Goal: Task Accomplishment & Management: Use online tool/utility

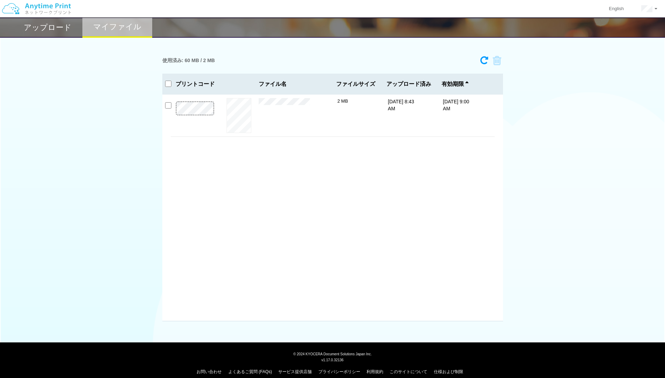
click at [478, 67] on div "使用済み: 60 MB / 2 MB" at bounding box center [332, 61] width 341 height 16
click at [484, 62] on icon at bounding box center [484, 60] width 8 height 9
click at [53, 34] on div "アップロード" at bounding box center [48, 27] width 70 height 20
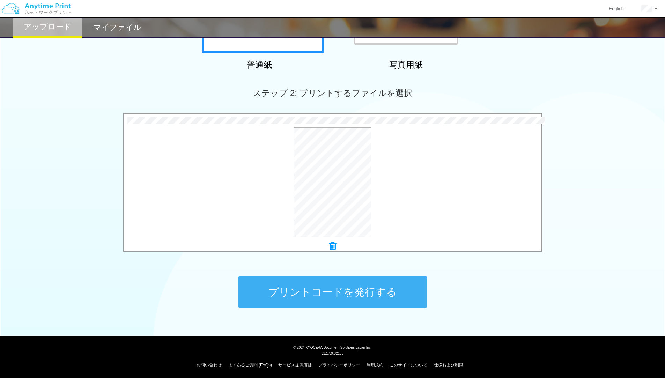
scroll to position [153, 0]
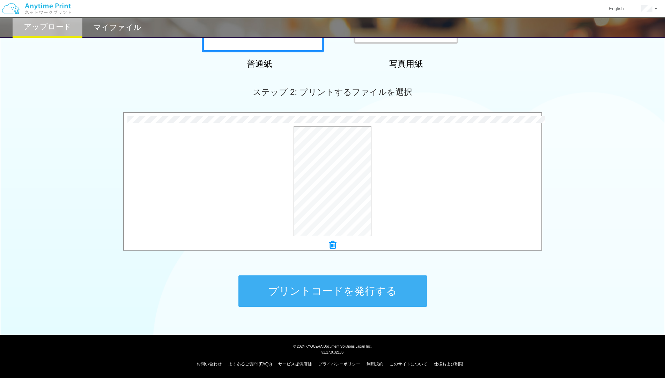
click at [341, 291] on button "プリントコードを発行する" at bounding box center [332, 290] width 188 height 31
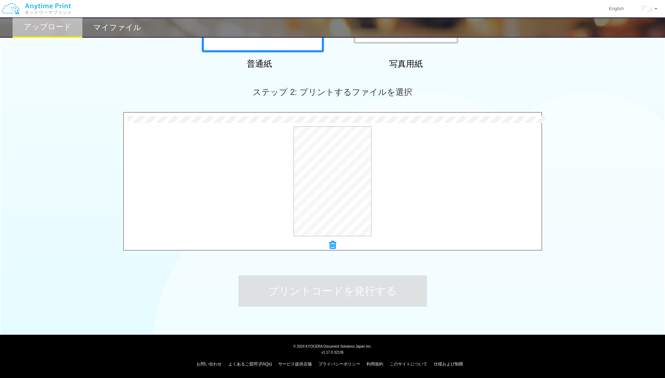
scroll to position [0, 0]
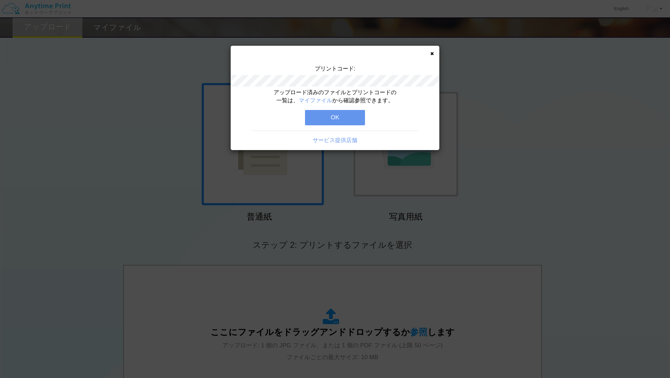
click at [332, 117] on button "OK" at bounding box center [335, 117] width 60 height 15
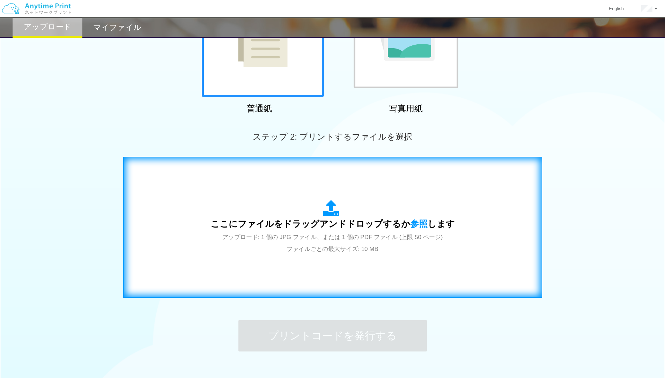
scroll to position [153, 0]
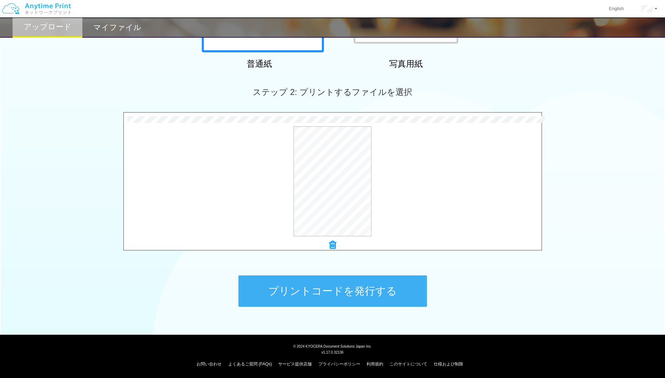
click at [366, 286] on button "プリントコードを発行する" at bounding box center [332, 290] width 188 height 31
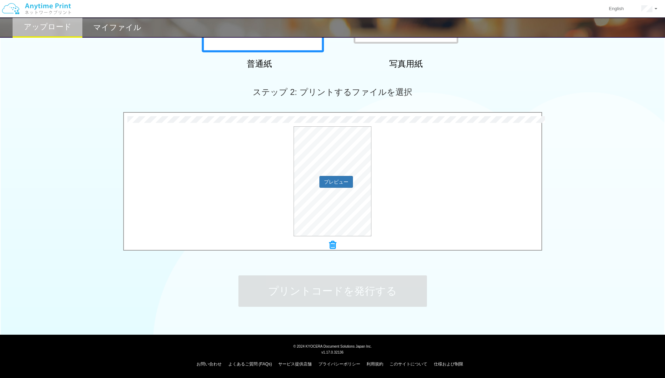
scroll to position [0, 0]
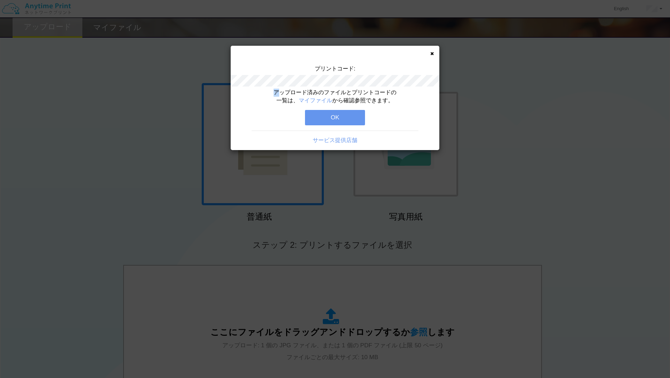
click at [281, 90] on div "プリントコード: アップロード済みのファイルとプリントコードの一覧は、 マイファイル から確認参照できます。 OK サービス提供店舗" at bounding box center [335, 98] width 209 height 104
click at [336, 114] on button "OK" at bounding box center [335, 117] width 60 height 15
